Goal: Communication & Community: Answer question/provide support

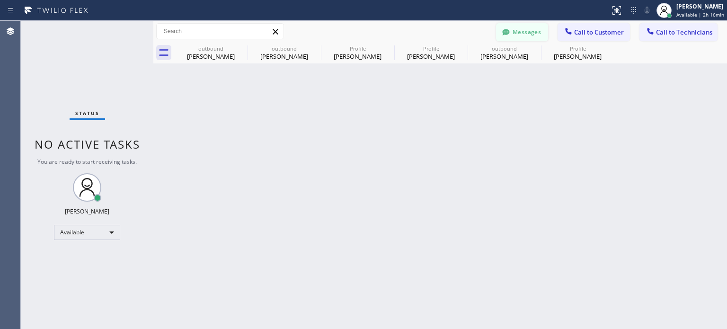
click at [527, 31] on button "Messages" at bounding box center [522, 32] width 52 height 18
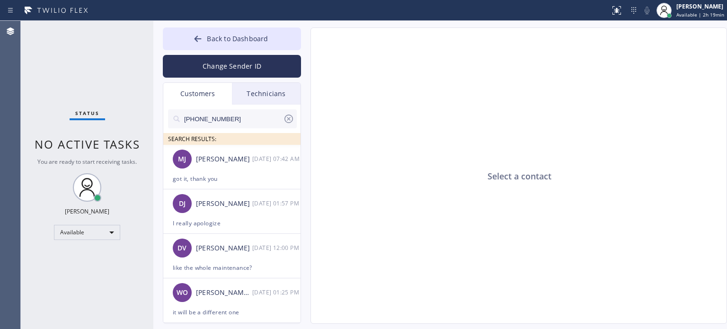
click at [560, 264] on div "Select a contact" at bounding box center [519, 176] width 416 height 296
click at [288, 121] on icon at bounding box center [288, 118] width 11 height 11
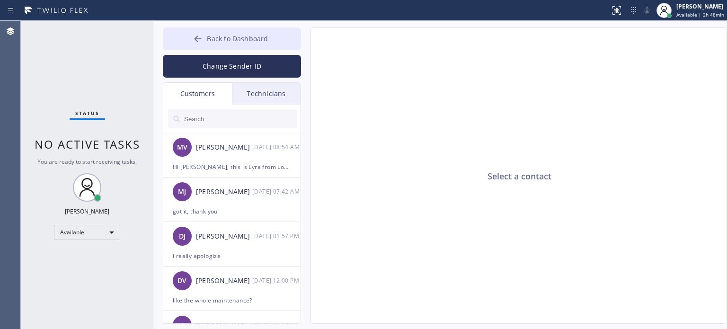
click at [185, 35] on button "Back to Dashboard" at bounding box center [232, 38] width 138 height 23
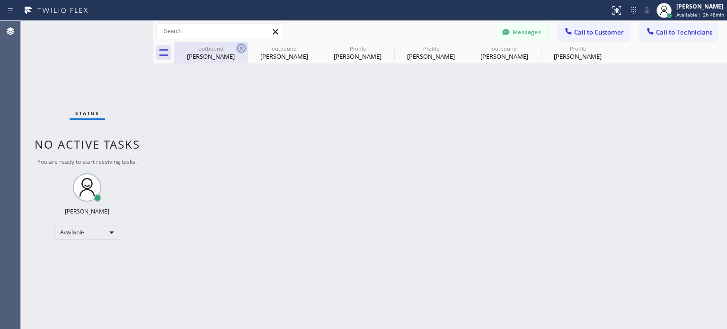
click at [242, 47] on icon at bounding box center [241, 48] width 9 height 9
click at [0, 0] on icon at bounding box center [0, 0] width 0 height 0
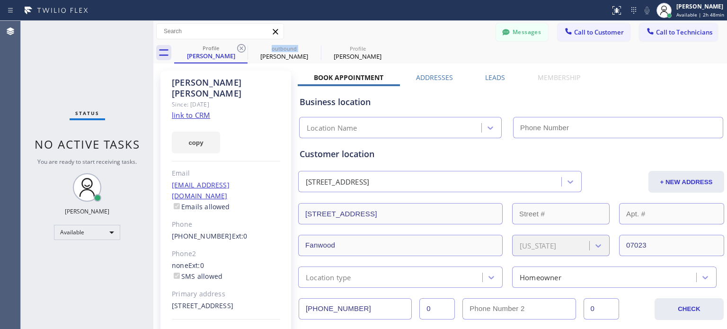
click at [242, 47] on icon at bounding box center [241, 48] width 9 height 9
type input "[PHONE_NUMBER]"
click at [242, 47] on icon at bounding box center [241, 48] width 9 height 9
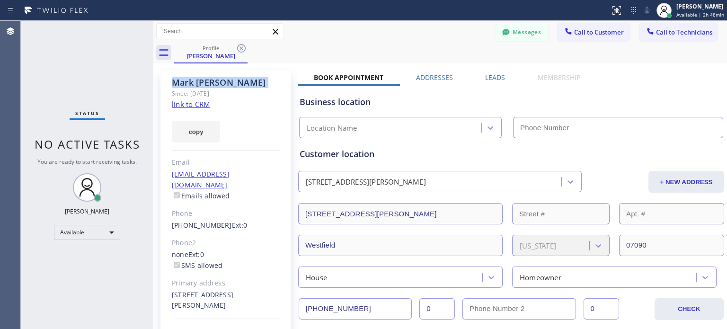
click at [242, 47] on icon at bounding box center [241, 48] width 9 height 9
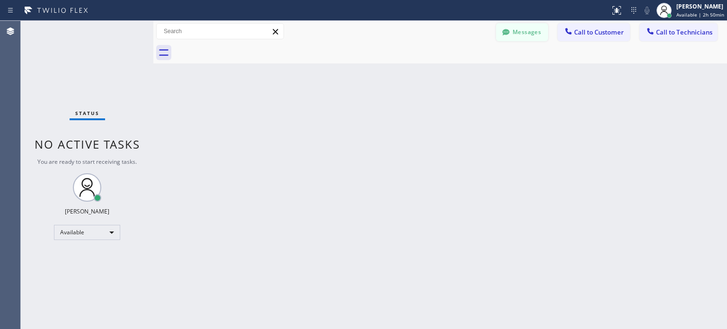
click at [538, 34] on button "Messages" at bounding box center [522, 32] width 52 height 18
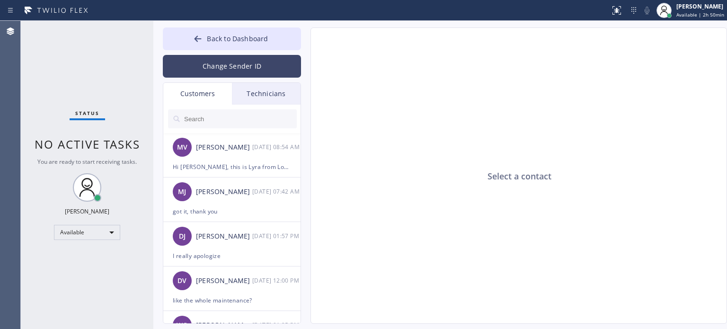
click at [226, 56] on button "Change Sender ID" at bounding box center [232, 66] width 138 height 23
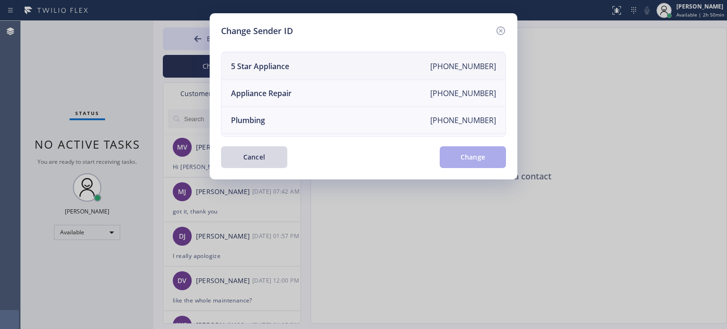
scroll to position [110, 0]
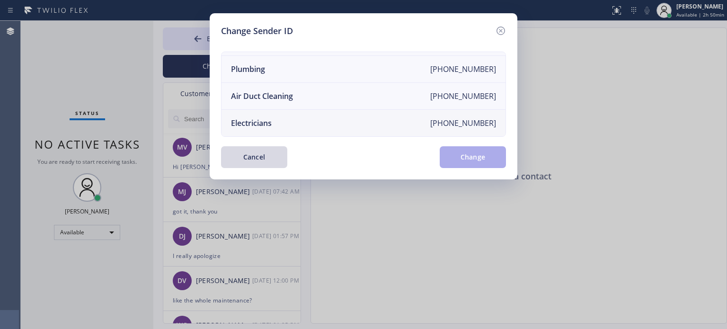
click at [270, 118] on div "Electricians" at bounding box center [251, 123] width 41 height 10
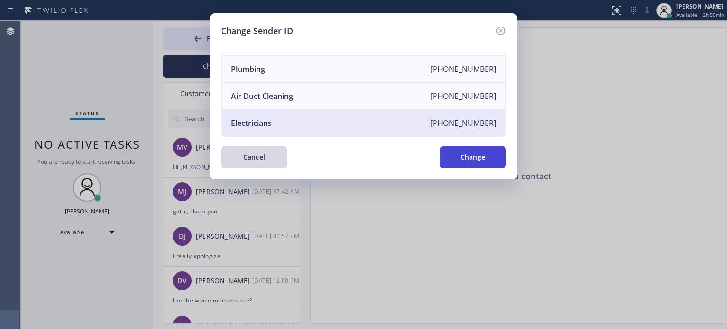
click at [458, 159] on button "Change" at bounding box center [472, 157] width 66 height 22
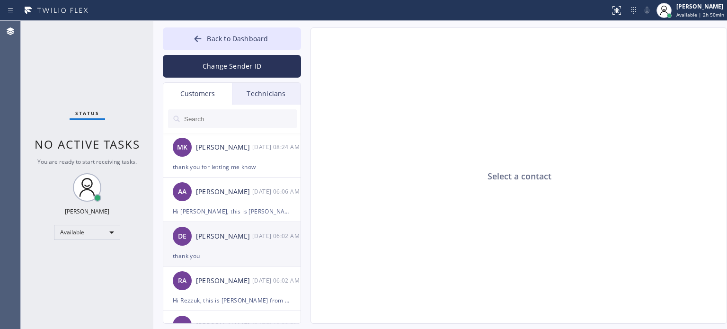
click at [228, 236] on div "[PERSON_NAME]" at bounding box center [224, 236] width 56 height 11
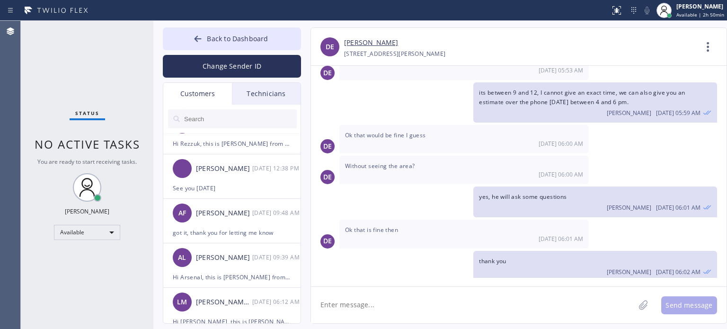
scroll to position [185, 0]
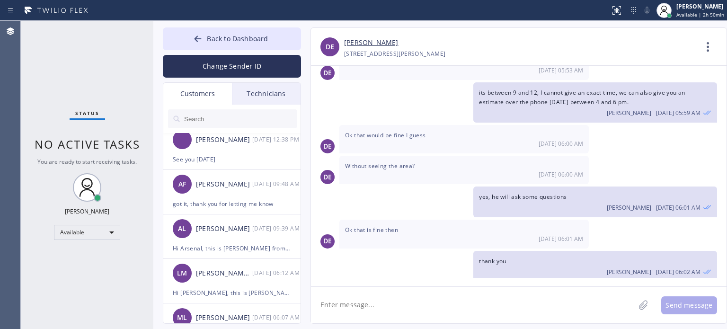
click at [395, 302] on textarea at bounding box center [473, 305] width 324 height 36
type textarea "E"
type textarea "h"
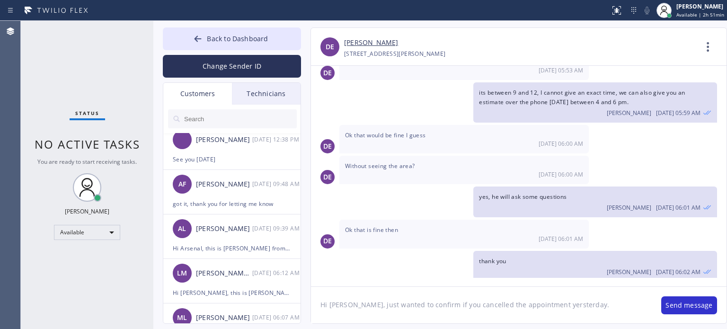
click at [545, 308] on textarea "Hi [PERSON_NAME], just wanted to confirm if you cancelled the appointment yerst…" at bounding box center [481, 305] width 341 height 36
click at [540, 307] on textarea "Hi [PERSON_NAME], just wanted to confirm if you cancelled the appointment yerst…" at bounding box center [481, 305] width 341 height 36
click at [585, 305] on textarea "Hi [PERSON_NAME], just wanted to confirm if you cancelled the appointment [DATE…" at bounding box center [481, 305] width 341 height 36
type textarea "Hi [PERSON_NAME], just wanted to confirm if you cancelled the appointment [DATE…"
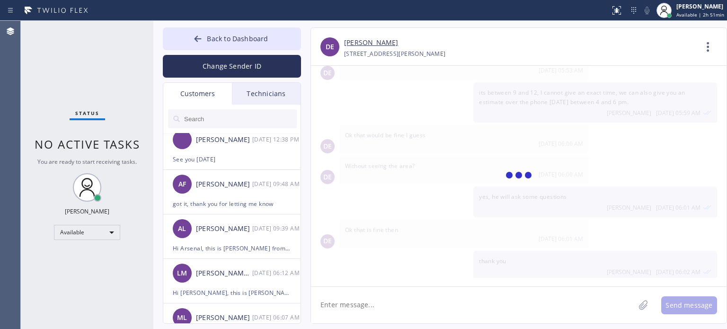
scroll to position [267, 0]
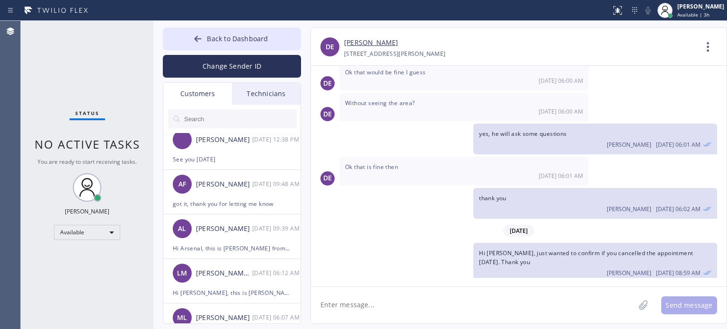
click at [399, 304] on textarea at bounding box center [473, 305] width 324 height 36
click at [594, 56] on div "[PHONE_NUMBER] Choose phone number [PHONE_NUMBER] [STREET_ADDRESS][PERSON_NAME]" at bounding box center [520, 53] width 352 height 11
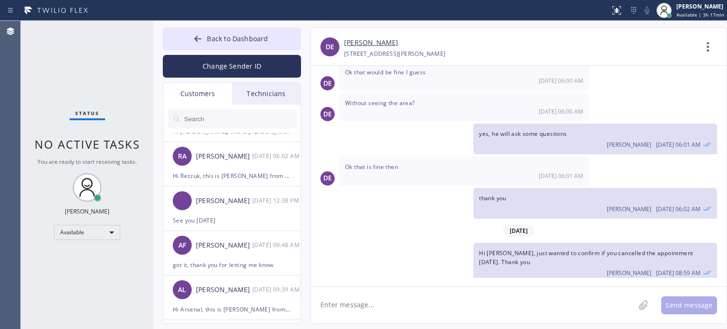
scroll to position [0, 0]
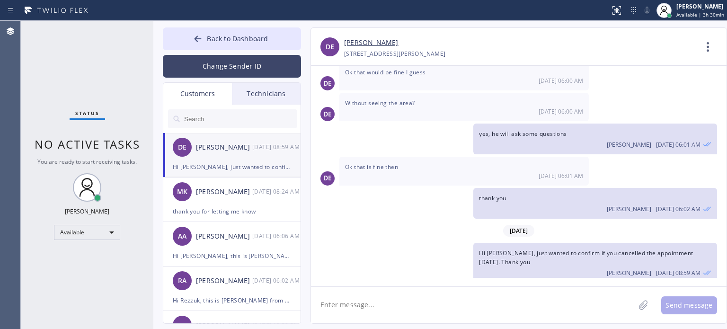
click at [209, 58] on button "Change Sender ID" at bounding box center [232, 66] width 138 height 23
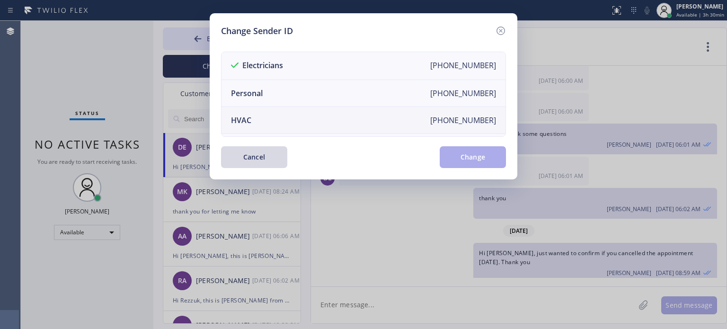
click at [280, 114] on li "HVAC [PHONE_NUMBER]" at bounding box center [363, 120] width 284 height 27
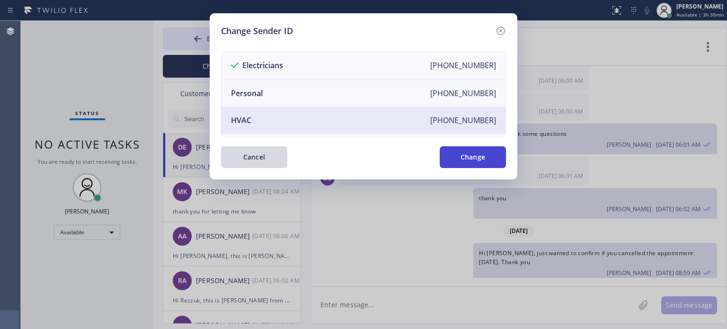
click at [453, 154] on button "Change" at bounding box center [472, 157] width 66 height 22
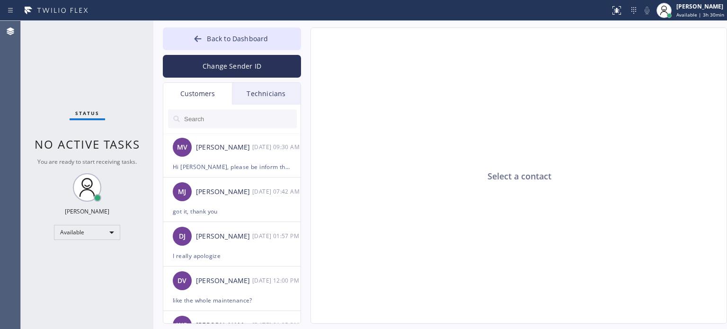
click at [202, 116] on input "text" at bounding box center [240, 118] width 114 height 19
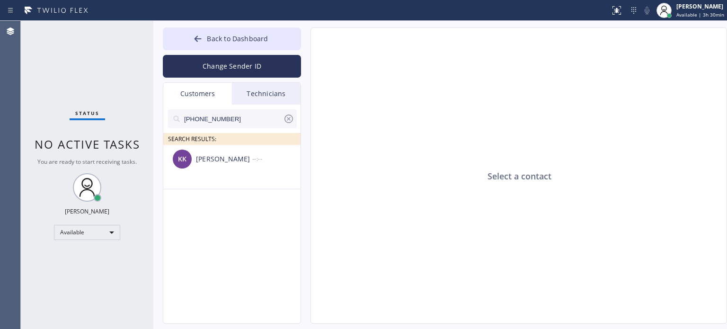
click at [210, 159] on div "[PERSON_NAME]" at bounding box center [224, 159] width 56 height 11
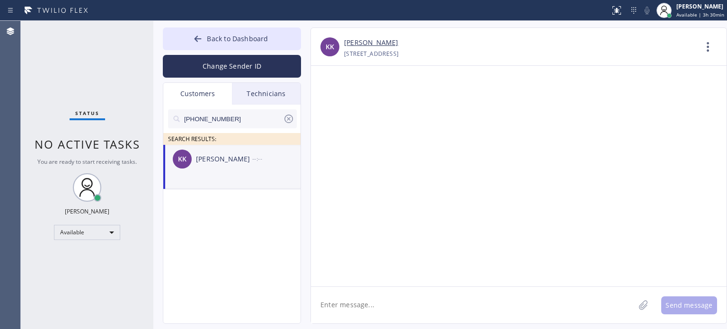
drag, startPoint x: 407, startPoint y: 299, endPoint x: 411, endPoint y: 294, distance: 6.4
click at [409, 299] on textarea at bounding box center [473, 305] width 324 height 36
drag, startPoint x: 563, startPoint y: 136, endPoint x: 556, endPoint y: 136, distance: 6.6
click at [563, 136] on div at bounding box center [518, 176] width 415 height 220
click at [398, 309] on textarea "Hi [PERSON_NAME], this is [PERSON_NAME]" at bounding box center [481, 305] width 341 height 36
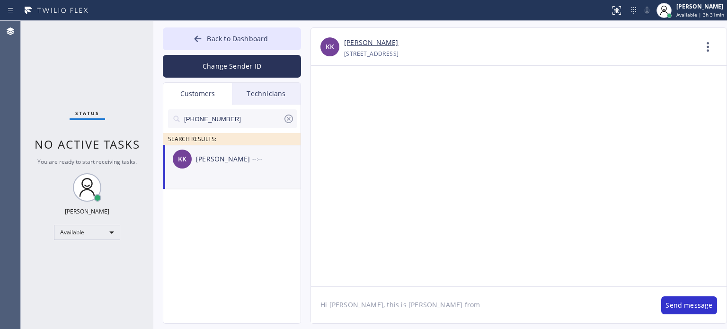
paste textarea "Flushing Heating and Air Conditioning"
click at [568, 299] on textarea "Hi [PERSON_NAME], this is [PERSON_NAME] from Flushing Heating and Air Condition…" at bounding box center [481, 305] width 341 height 36
paste textarea "I already sent the estimate to your email. Please check your inbox or spam fold…"
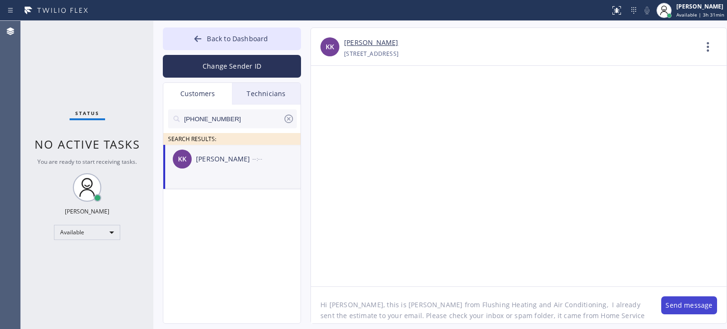
type textarea "Hi [PERSON_NAME], this is [PERSON_NAME] from Flushing Heating and Air Condition…"
click at [664, 306] on button "Send message" at bounding box center [689, 305] width 56 height 18
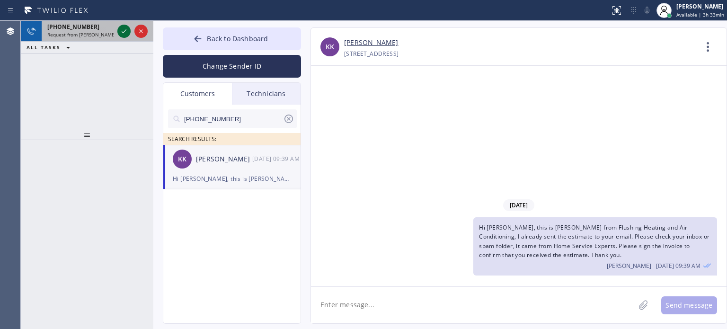
click at [125, 35] on div at bounding box center [132, 31] width 34 height 21
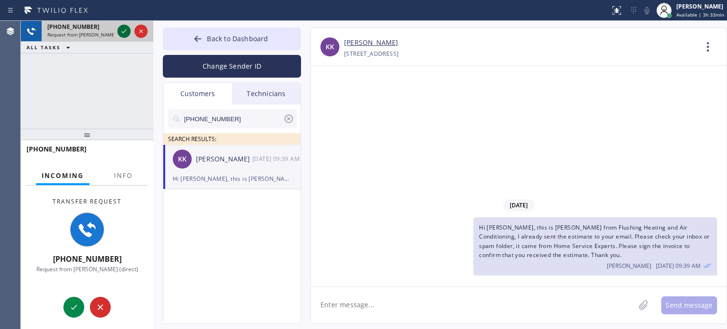
click at [123, 33] on icon at bounding box center [124, 31] width 5 height 4
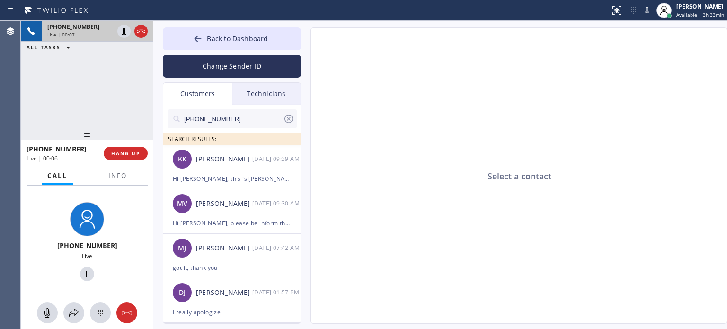
click at [624, 166] on div "Select a contact" at bounding box center [519, 176] width 416 height 296
click at [554, 171] on div "Select a contact" at bounding box center [519, 176] width 416 height 296
click at [142, 34] on icon at bounding box center [140, 31] width 11 height 11
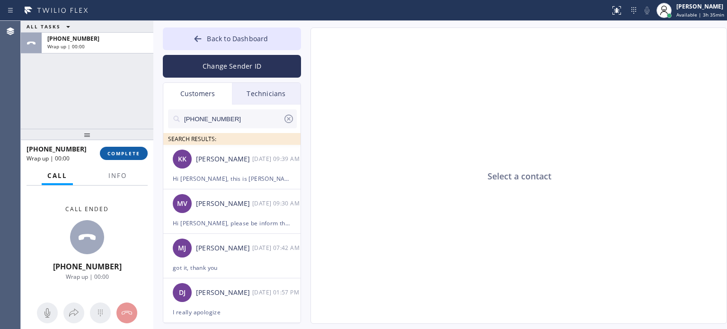
click at [140, 153] on span "COMPLETE" at bounding box center [123, 153] width 33 height 7
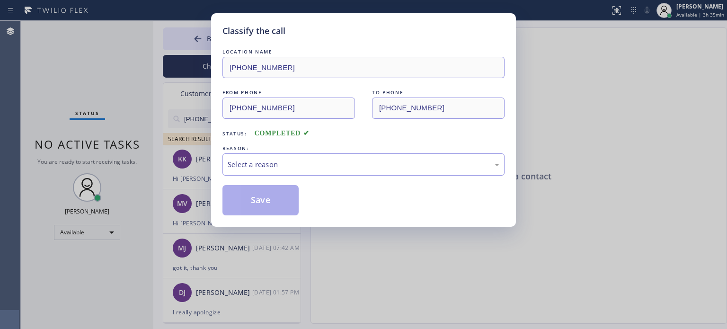
click at [293, 176] on div "LOCATION NAME [PHONE_NUMBER] FROM PHONE [PHONE_NUMBER] TO PHONE [PHONE_NUMBER] …" at bounding box center [363, 131] width 282 height 168
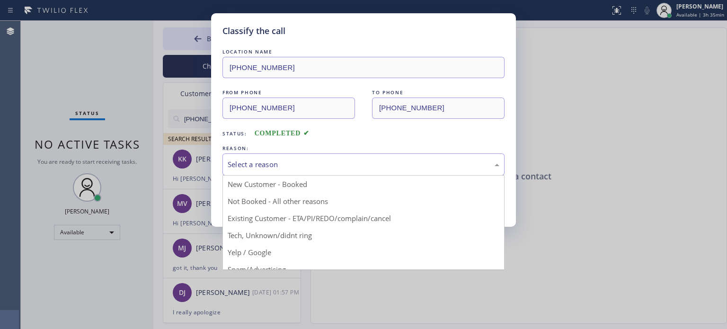
click at [294, 168] on div "Select a reason" at bounding box center [364, 164] width 272 height 11
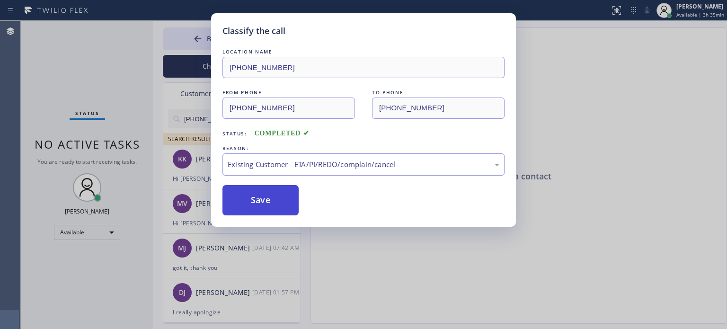
click at [285, 195] on button "Save" at bounding box center [260, 200] width 76 height 30
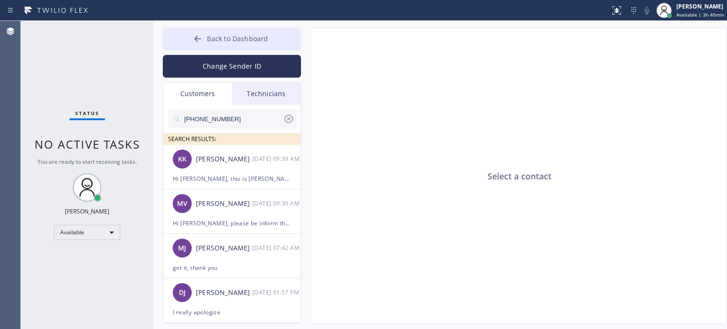
click at [206, 35] on button "Back to Dashboard" at bounding box center [232, 38] width 138 height 23
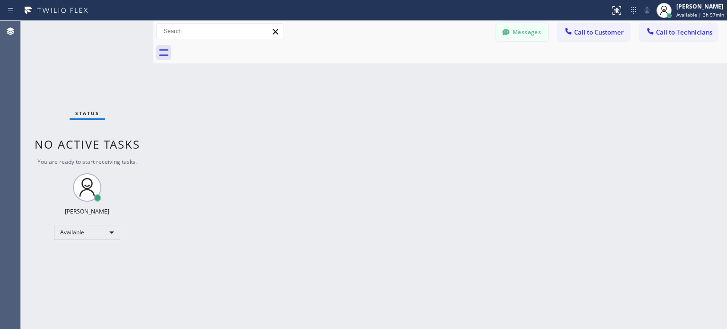
click at [507, 35] on icon at bounding box center [505, 31] width 9 height 9
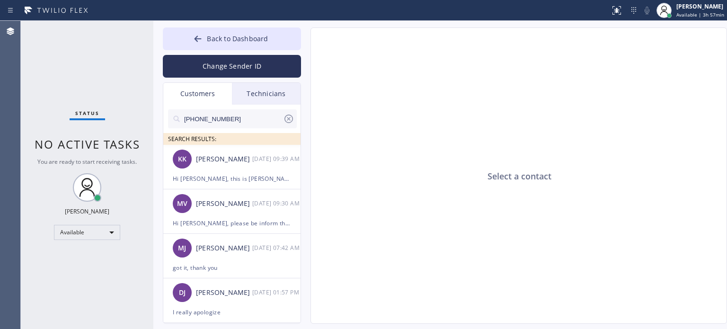
click at [210, 68] on button "Change Sender ID" at bounding box center [232, 66] width 138 height 23
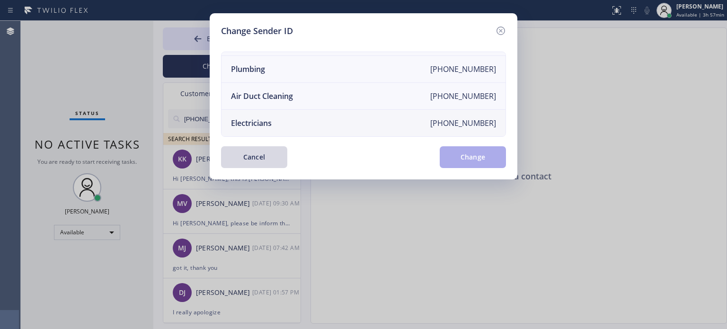
scroll to position [110, 0]
click at [284, 115] on li "Electricians [PHONE_NUMBER]" at bounding box center [363, 123] width 284 height 26
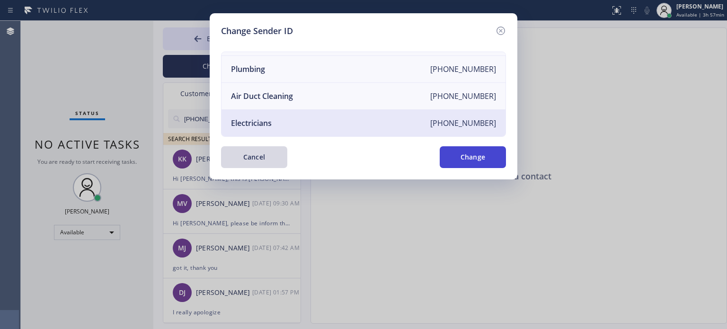
click at [467, 153] on button "Change" at bounding box center [472, 157] width 66 height 22
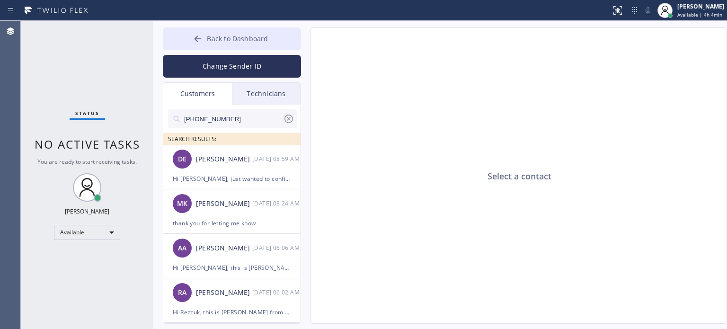
click at [191, 41] on button "Back to Dashboard" at bounding box center [232, 38] width 138 height 23
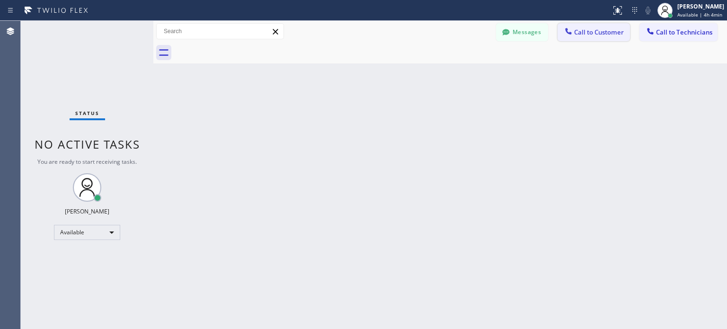
click at [578, 32] on span "Call to Customer" at bounding box center [599, 32] width 50 height 9
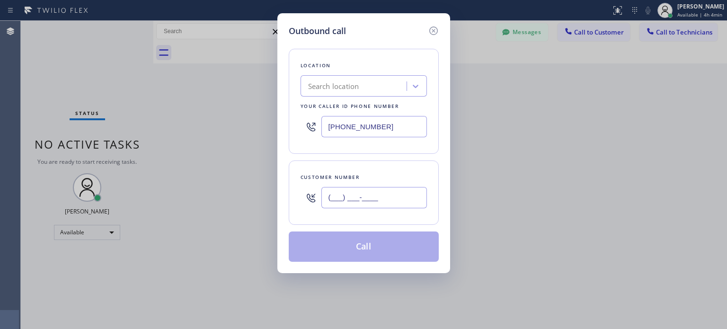
click at [360, 197] on input "(___) ___-____" at bounding box center [373, 197] width 105 height 21
paste input "732) 429-5020"
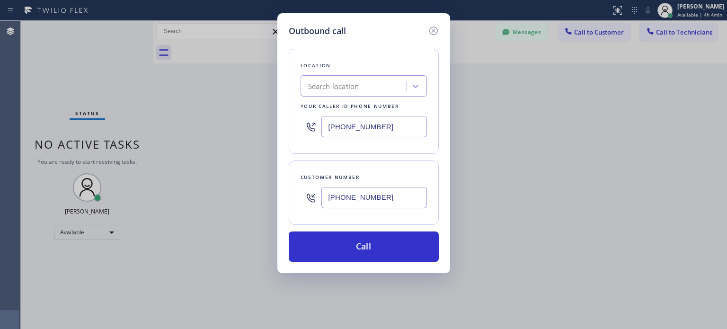
type input "[PHONE_NUMBER]"
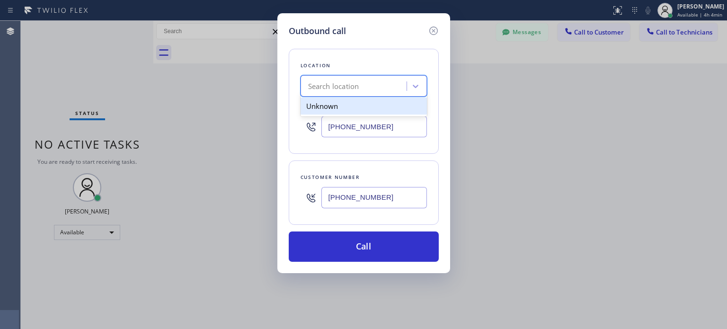
paste input "Electricians Service SW FWD"
type input "Electricians Service SW FWD"
click at [348, 111] on div "Electricians Service SW FWD" at bounding box center [363, 105] width 126 height 17
type input "[PHONE_NUMBER]"
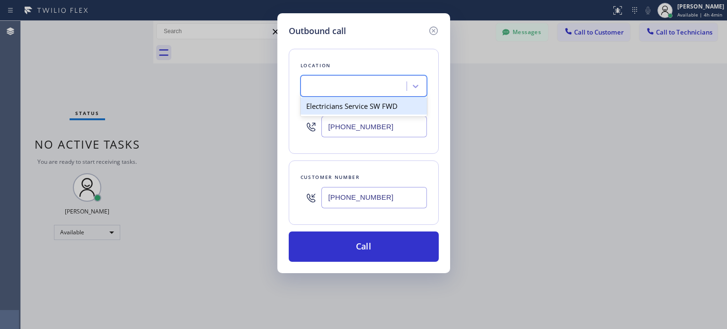
scroll to position [0, 0]
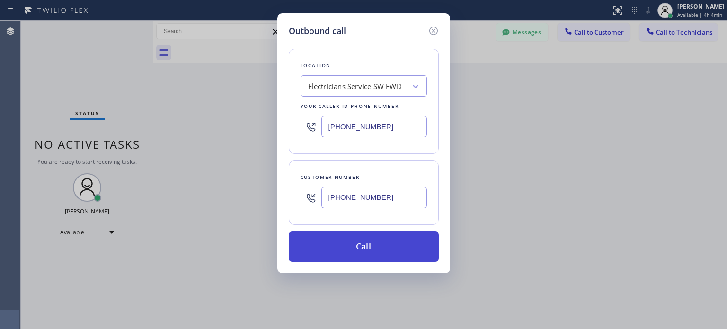
click at [368, 240] on button "Call" at bounding box center [364, 246] width 150 height 30
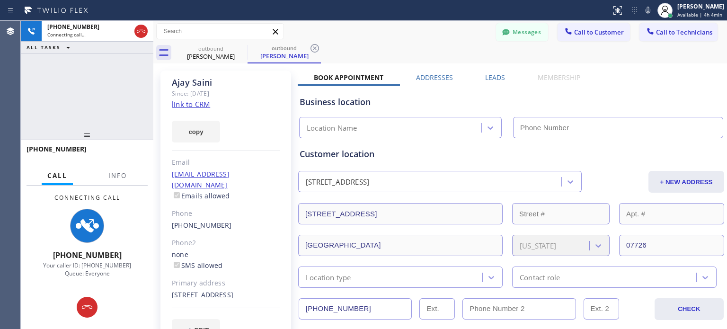
type input "[PHONE_NUMBER]"
click at [500, 38] on div at bounding box center [505, 32] width 11 height 11
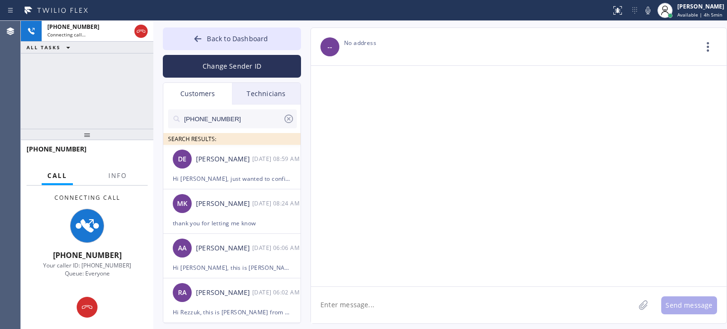
click at [209, 116] on input "[PHONE_NUMBER]" at bounding box center [233, 118] width 100 height 19
paste input "732) 429-5020"
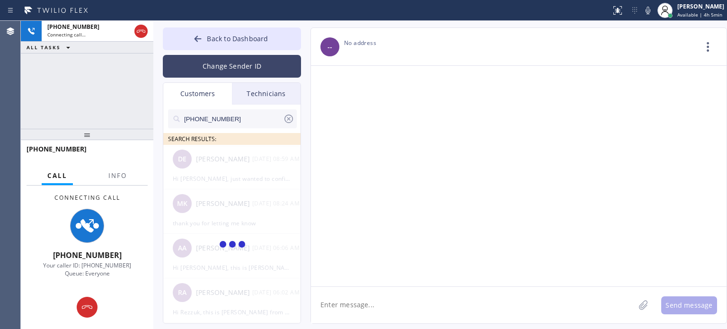
type input "[PHONE_NUMBER]"
click at [230, 61] on button "Change Sender ID" at bounding box center [232, 66] width 138 height 23
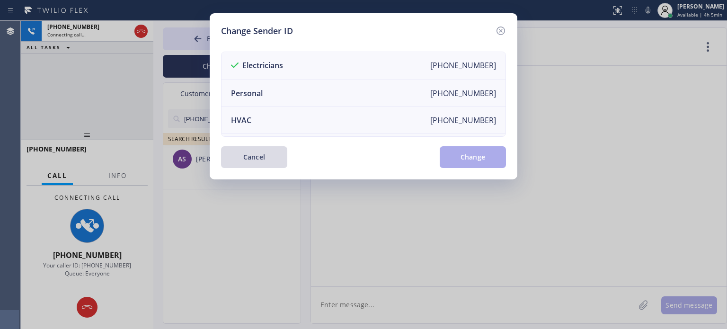
click at [265, 151] on button "Cancel" at bounding box center [254, 157] width 66 height 22
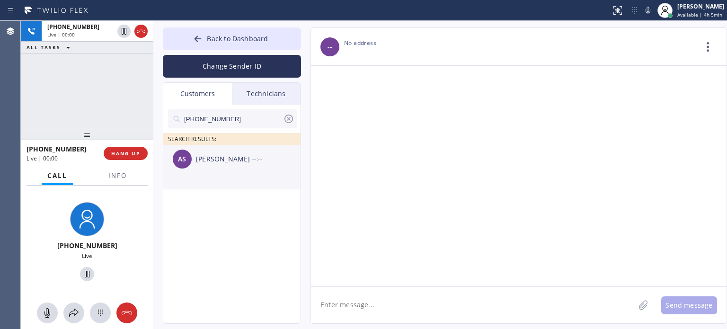
click at [206, 168] on div "AS [PERSON_NAME] --:--" at bounding box center [232, 159] width 138 height 28
click at [377, 301] on textarea at bounding box center [473, 305] width 324 height 36
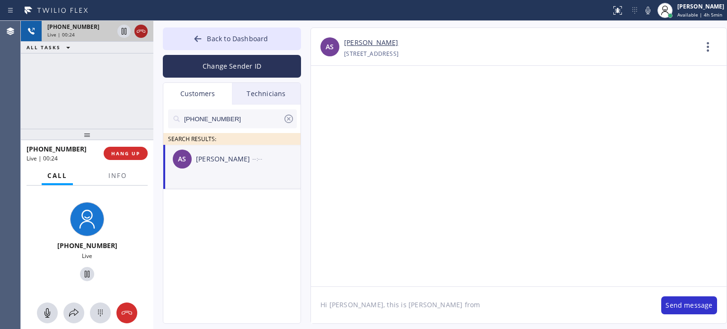
click at [144, 30] on icon at bounding box center [141, 31] width 9 height 3
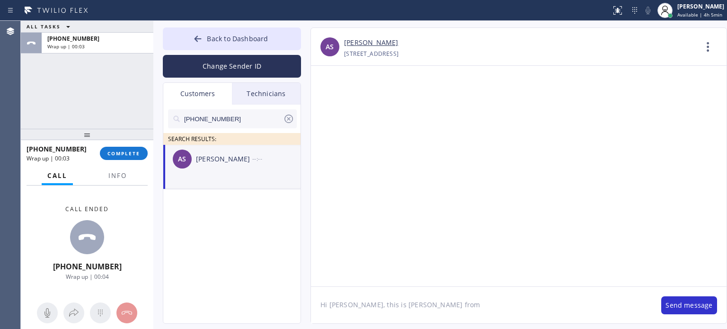
paste textarea "Electricians Service"
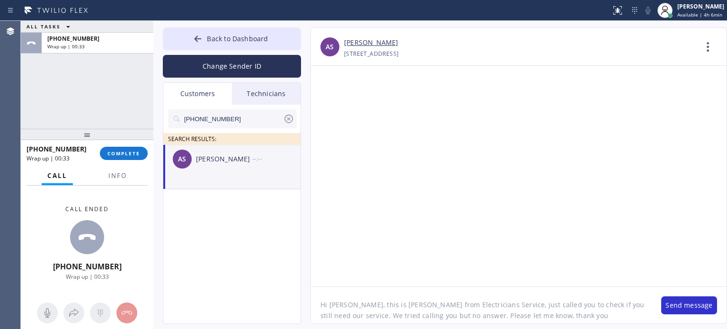
type textarea "Hi [PERSON_NAME], this is [PERSON_NAME] from Electricians Service, just called …"
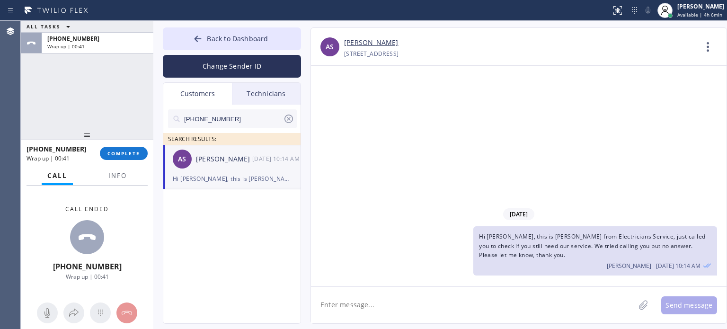
click at [554, 308] on textarea at bounding box center [473, 305] width 324 height 36
click at [128, 149] on button "COMPLETE" at bounding box center [124, 153] width 48 height 13
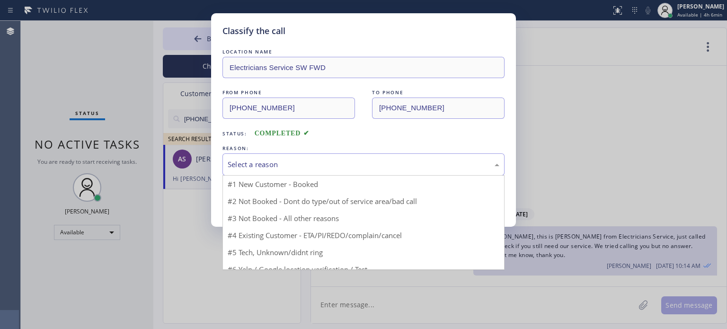
click at [234, 168] on div "Select a reason" at bounding box center [364, 164] width 272 height 11
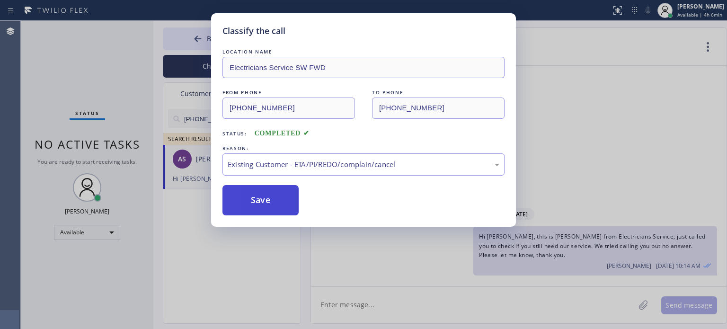
click at [267, 199] on button "Save" at bounding box center [260, 200] width 76 height 30
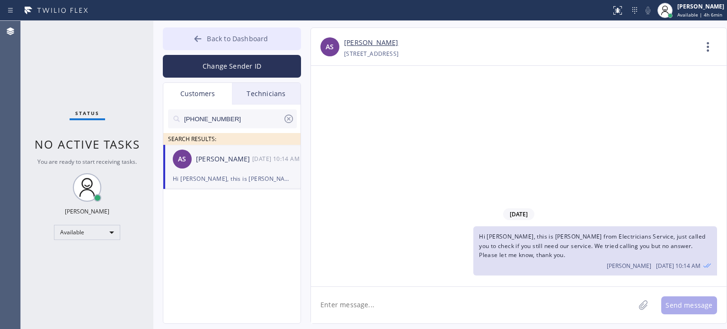
click at [201, 40] on icon at bounding box center [197, 38] width 9 height 9
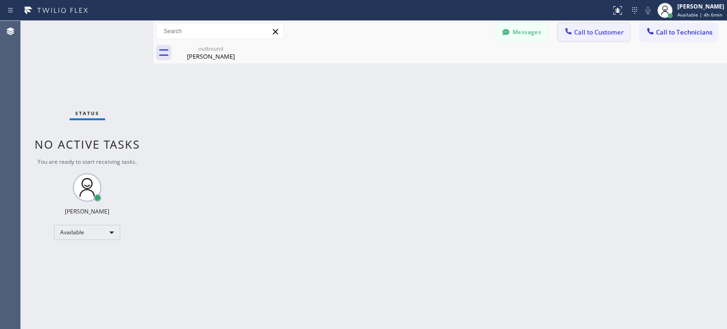
click at [576, 30] on span "Call to Customer" at bounding box center [599, 32] width 50 height 9
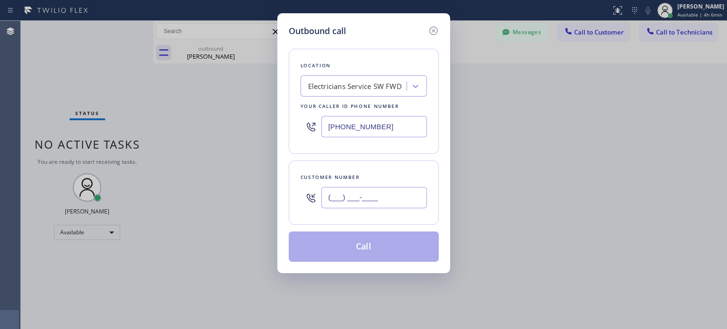
click at [343, 204] on input "(___) ___-____" at bounding box center [373, 197] width 105 height 21
paste input "973) 356-7877"
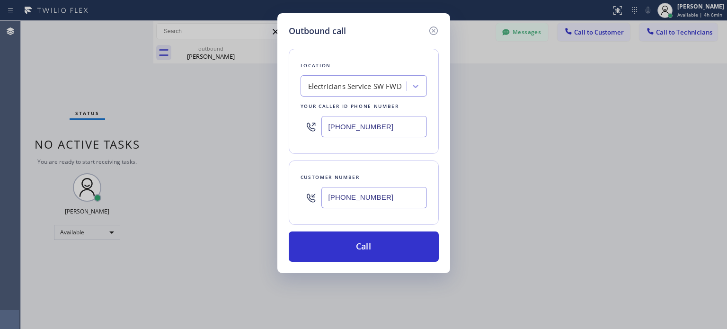
type input "[PHONE_NUMBER]"
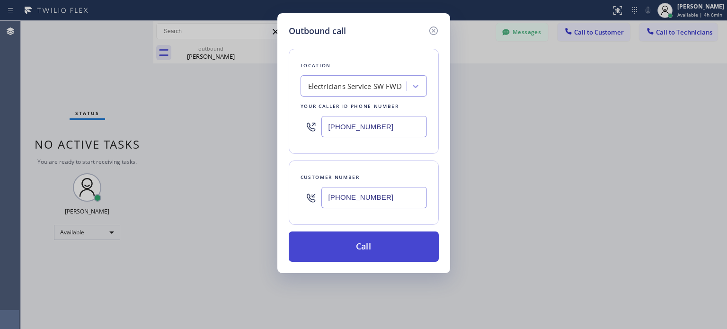
click at [369, 251] on button "Call" at bounding box center [364, 246] width 150 height 30
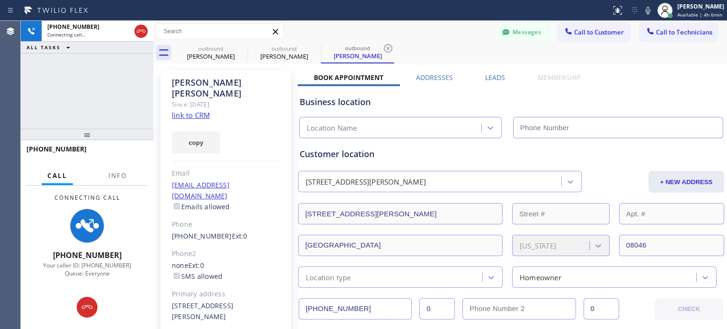
type input "[PHONE_NUMBER]"
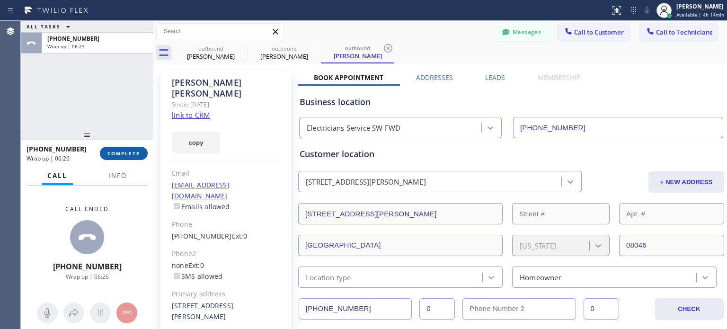
click at [132, 155] on span "COMPLETE" at bounding box center [123, 153] width 33 height 7
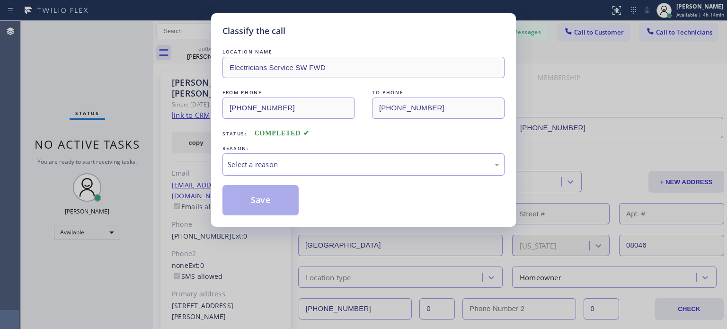
click at [282, 164] on div "Select a reason" at bounding box center [364, 164] width 272 height 11
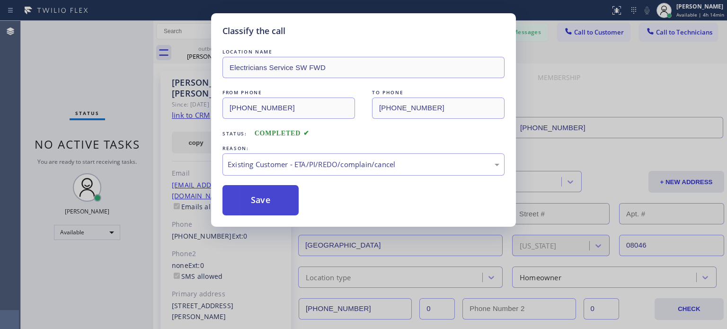
drag, startPoint x: 307, startPoint y: 213, endPoint x: 275, endPoint y: 199, distance: 34.7
click at [263, 189] on button "Save" at bounding box center [260, 200] width 76 height 30
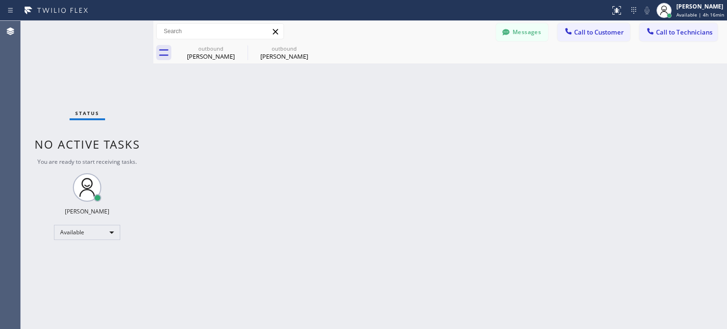
click at [545, 164] on div "Back to Dashboard Change Sender ID Customers Technicians [PHONE_NUMBER] SEARCH …" at bounding box center [439, 175] width 573 height 308
click at [509, 36] on icon at bounding box center [505, 31] width 9 height 9
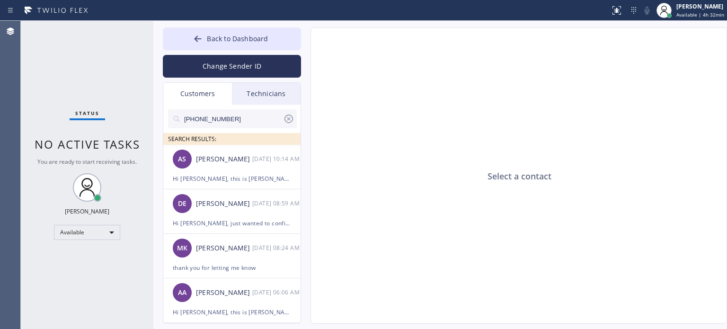
click at [209, 119] on input "[PHONE_NUMBER]" at bounding box center [233, 118] width 100 height 19
paste input "646) 342-854"
click at [209, 119] on input "[PHONE_NUMBER]" at bounding box center [233, 118] width 100 height 19
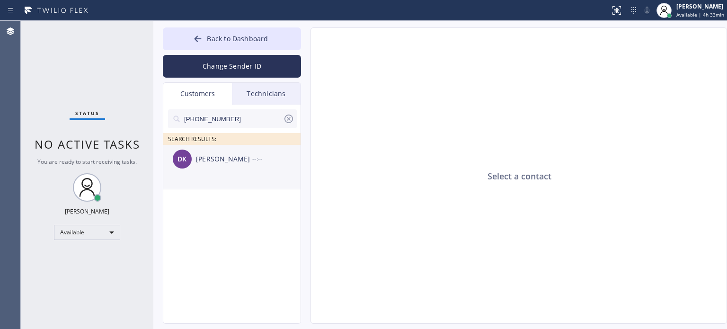
type input "[PHONE_NUMBER]"
click at [211, 168] on div "DK [PERSON_NAME] --:--" at bounding box center [232, 159] width 138 height 28
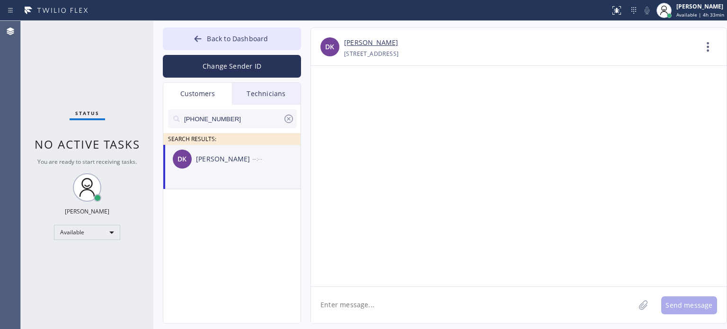
drag, startPoint x: 376, startPoint y: 301, endPoint x: 367, endPoint y: 295, distance: 10.9
click at [375, 301] on textarea at bounding box center [473, 305] width 324 height 36
paste textarea "(ABB Electric"
click at [407, 304] on textarea "Hi [PERSON_NAME], this is [PERSON_NAME] from (ABB Electric" at bounding box center [481, 305] width 341 height 36
click at [446, 305] on textarea "Hi [PERSON_NAME], this is [PERSON_NAME] from ABB Electric" at bounding box center [481, 305] width 341 height 36
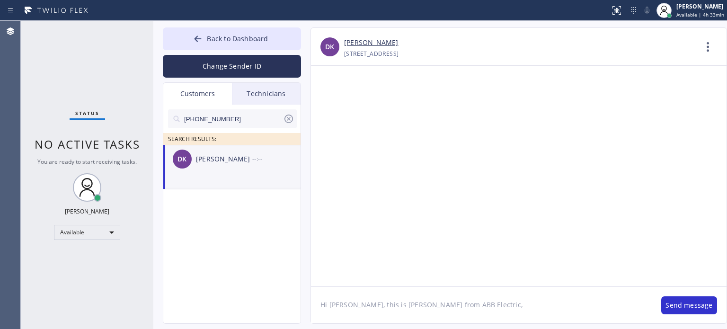
click at [543, 297] on textarea "Hi [PERSON_NAME], this is [PERSON_NAME] from ABB Electric," at bounding box center [481, 305] width 341 height 36
paste textarea "I already sent the estimate to your email. Please check your inbox or spam fold…"
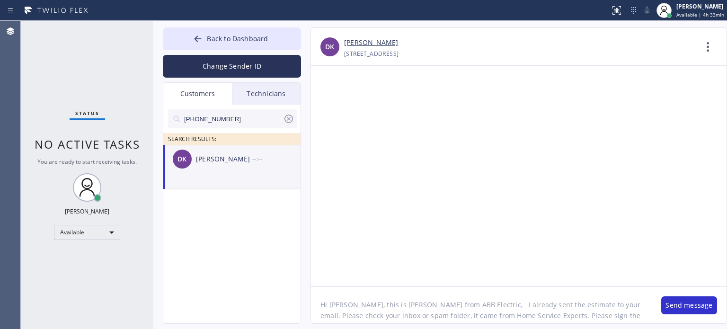
scroll to position [19, 0]
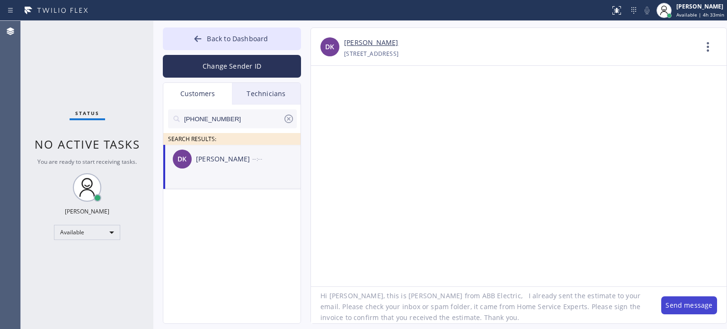
type textarea "Hi [PERSON_NAME], this is [PERSON_NAME] from ABB Electric, I already sent the e…"
click at [687, 303] on button "Send message" at bounding box center [689, 305] width 56 height 18
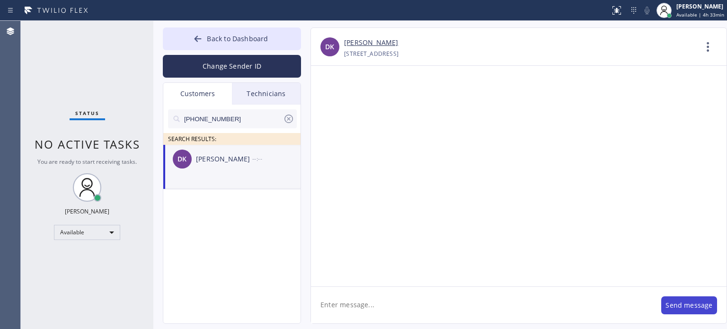
scroll to position [0, 0]
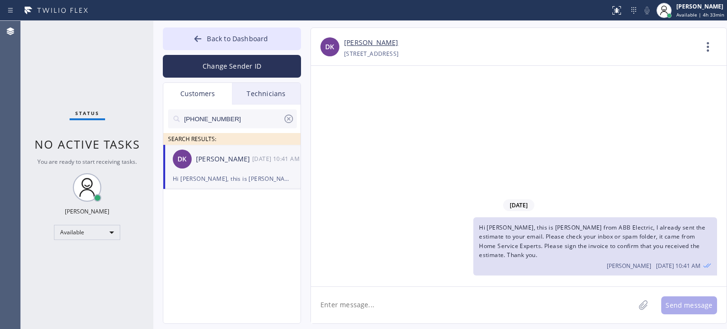
click at [197, 122] on input "[PHONE_NUMBER]" at bounding box center [233, 118] width 100 height 19
paste input "201) 988-5465"
type input "[PHONE_NUMBER]"
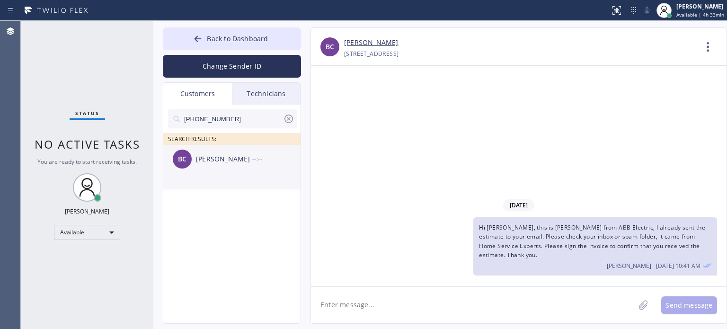
click at [216, 162] on div "[PERSON_NAME]" at bounding box center [224, 159] width 56 height 11
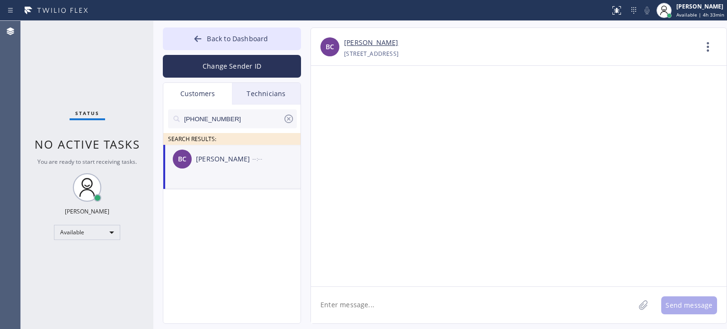
click at [371, 301] on textarea at bounding box center [473, 305] width 324 height 36
paste textarea "Electricians Service"
click at [560, 303] on textarea "Hi [PERSON_NAME], Electricians Service," at bounding box center [481, 305] width 341 height 36
paste textarea "I already sent the estimate to your email. Please check your inbox or spam fold…"
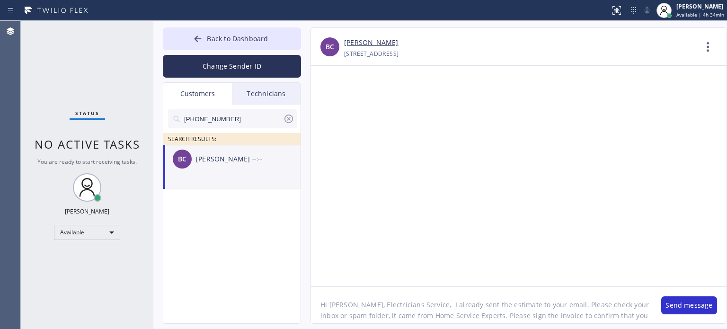
scroll to position [19, 0]
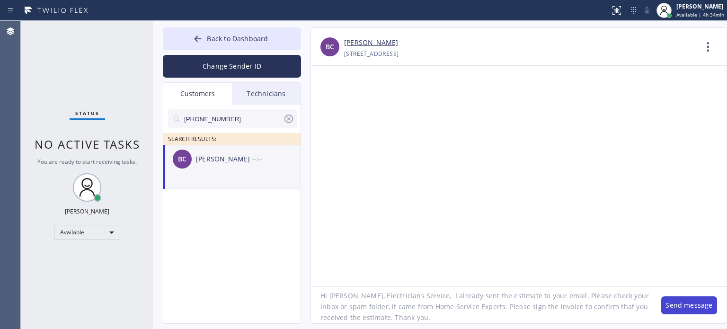
type textarea "Hi [PERSON_NAME], Electricians Service, I already sent the estimate to your ema…"
click at [672, 308] on button "Send message" at bounding box center [689, 305] width 56 height 18
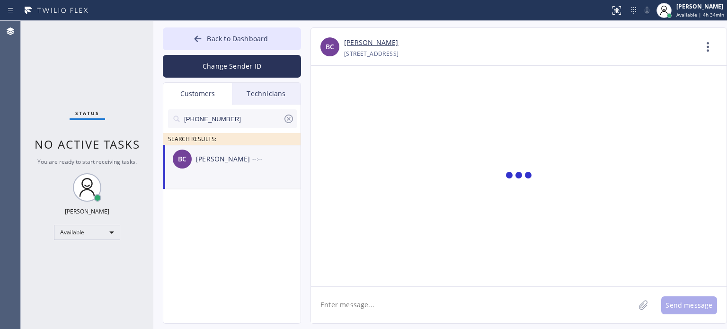
scroll to position [0, 0]
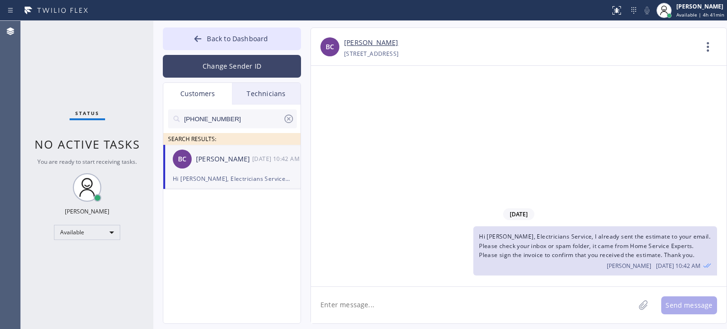
click at [218, 66] on button "Change Sender ID" at bounding box center [232, 66] width 138 height 23
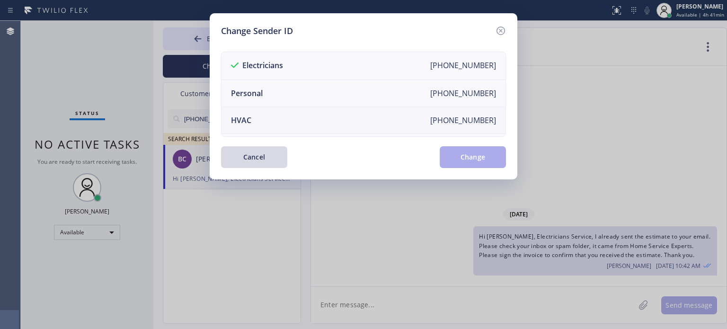
click at [263, 121] on li "HVAC [PHONE_NUMBER]" at bounding box center [363, 120] width 284 height 27
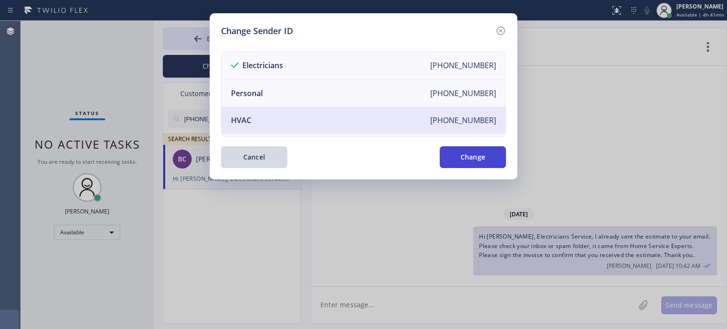
click at [457, 155] on button "Change" at bounding box center [472, 157] width 66 height 22
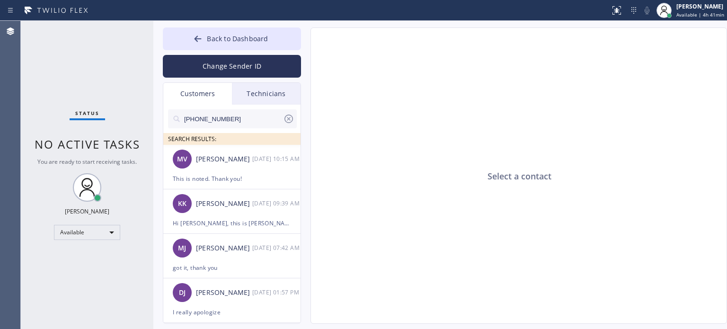
click at [205, 115] on input "[PHONE_NUMBER]" at bounding box center [233, 118] width 100 height 19
paste input "646) 420-6752"
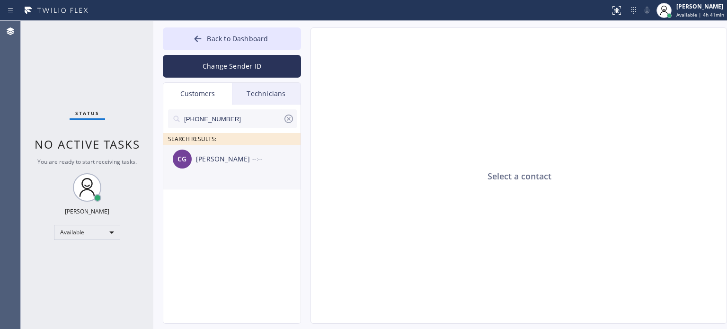
type input "[PHONE_NUMBER]"
click at [221, 169] on div "CG [PERSON_NAME] --:--" at bounding box center [232, 159] width 138 height 28
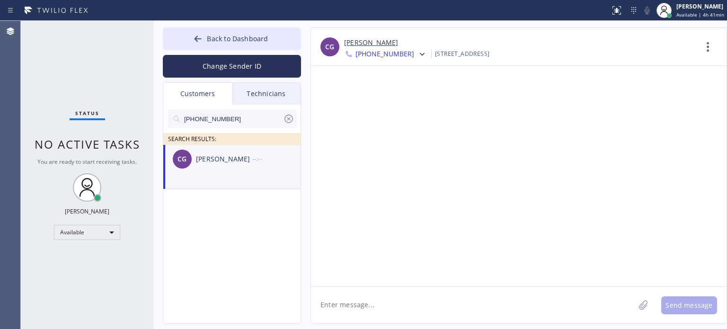
drag, startPoint x: 369, startPoint y: 307, endPoint x: 369, endPoint y: 298, distance: 9.0
click at [369, 307] on textarea at bounding box center [473, 305] width 324 height 36
paste textarea "Astoria Top HVAC"
click at [558, 302] on textarea "Hi [PERSON_NAME], this is [PERSON_NAME] from Astoria Top HVAC," at bounding box center [481, 305] width 341 height 36
paste textarea "I already sent the estimate to your email. Please check your inbox or spam fold…"
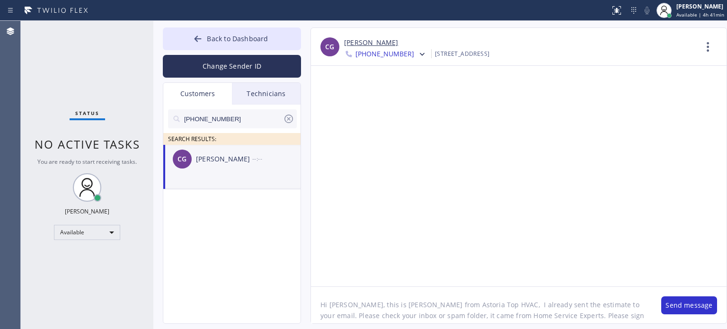
scroll to position [19, 0]
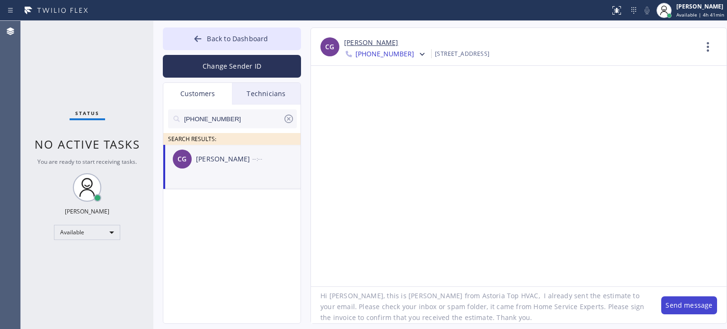
type textarea "Hi [PERSON_NAME], this is [PERSON_NAME] from Astoria Top HVAC, I already sent t…"
click at [685, 302] on button "Send message" at bounding box center [689, 305] width 56 height 18
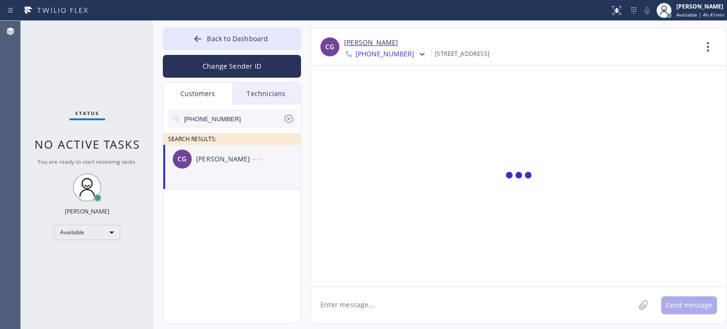
scroll to position [0, 0]
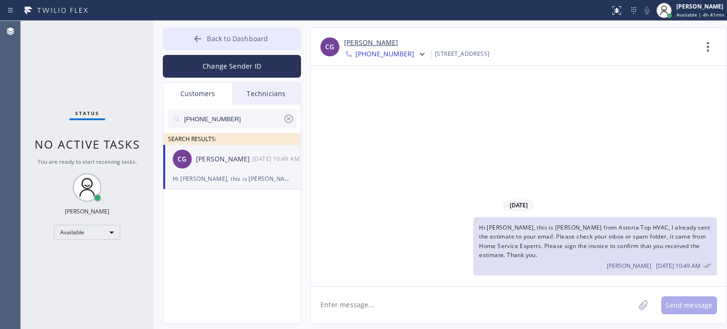
click at [254, 39] on span "Back to Dashboard" at bounding box center [237, 38] width 61 height 9
